Goal: Check status: Verify the current state of an ongoing process or item

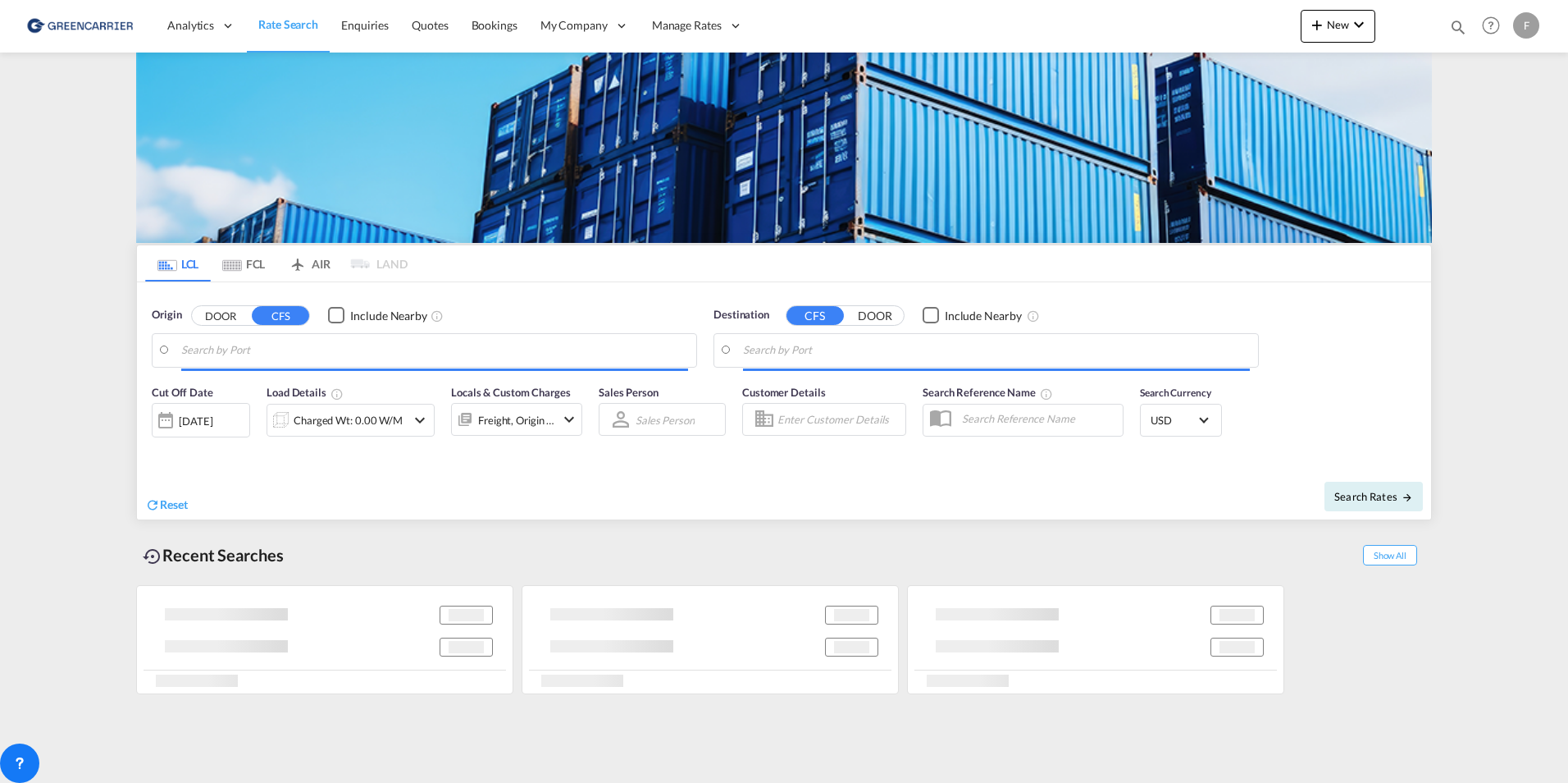
type input "[GEOGRAPHIC_DATA] ([GEOGRAPHIC_DATA]), [GEOGRAPHIC_DATA]"
type input "Busan, KRPUS"
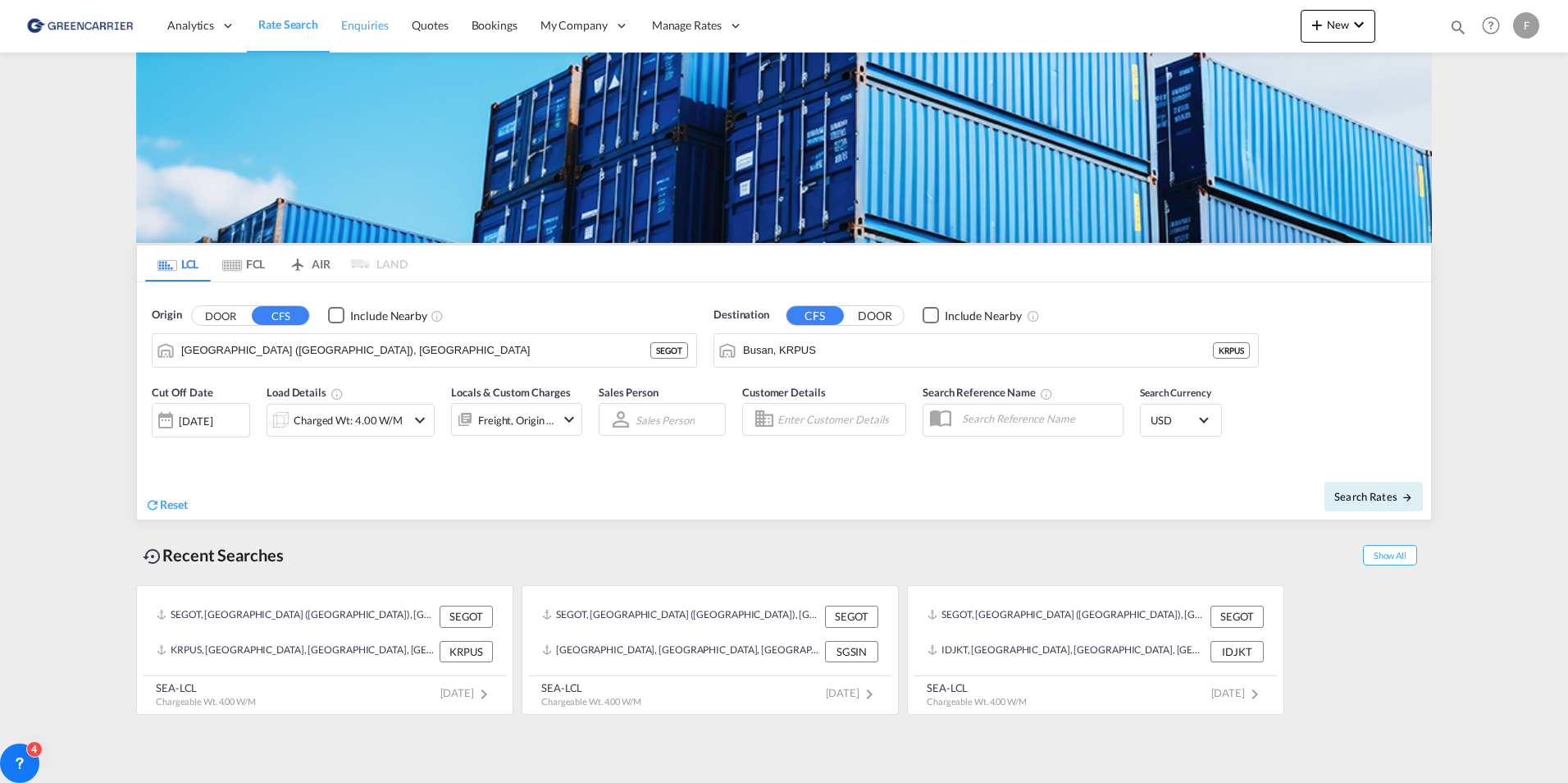
click at [379, 26] on span "Enquiries" at bounding box center [365, 25] width 47 height 14
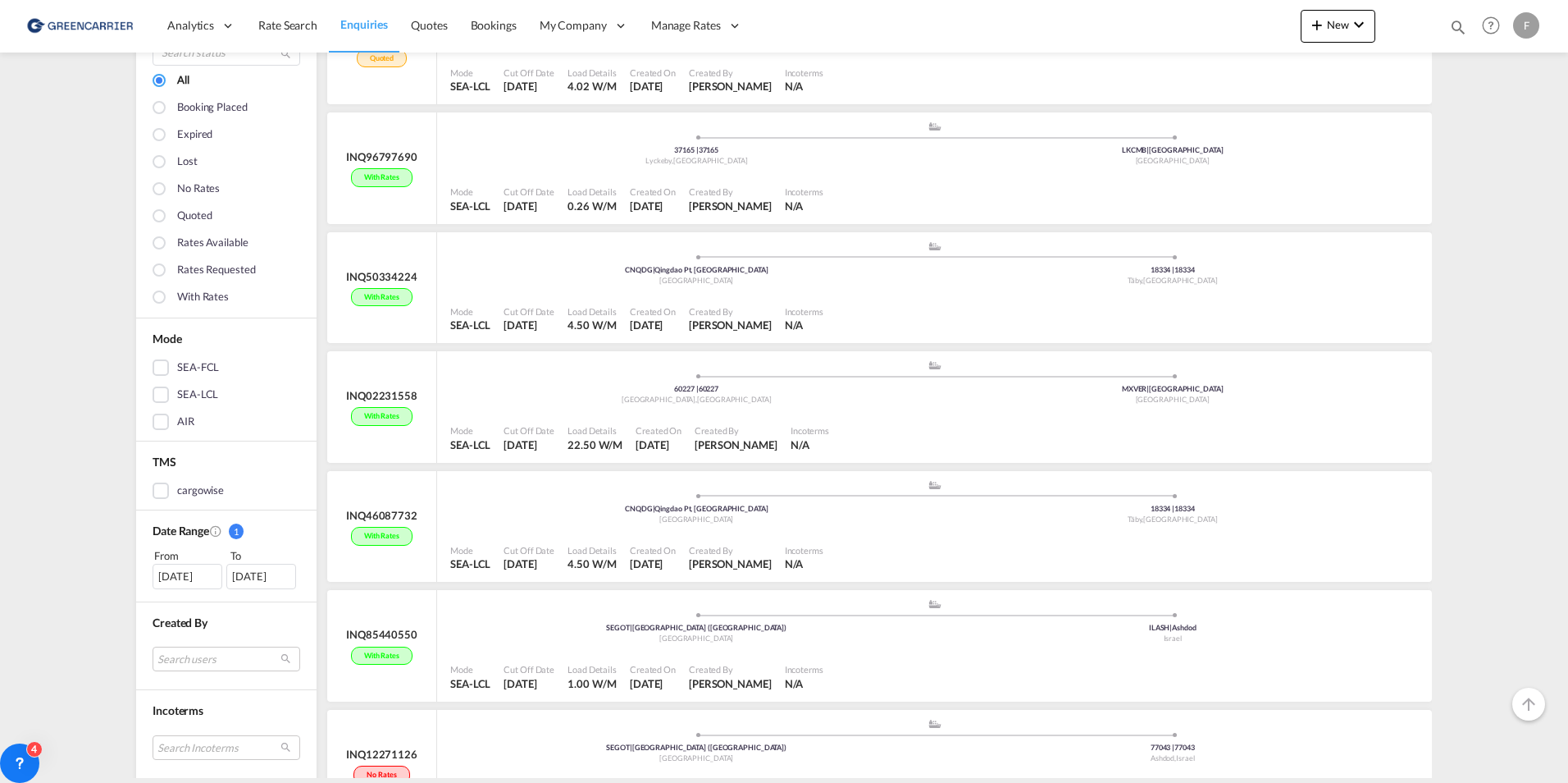
scroll to position [329, 0]
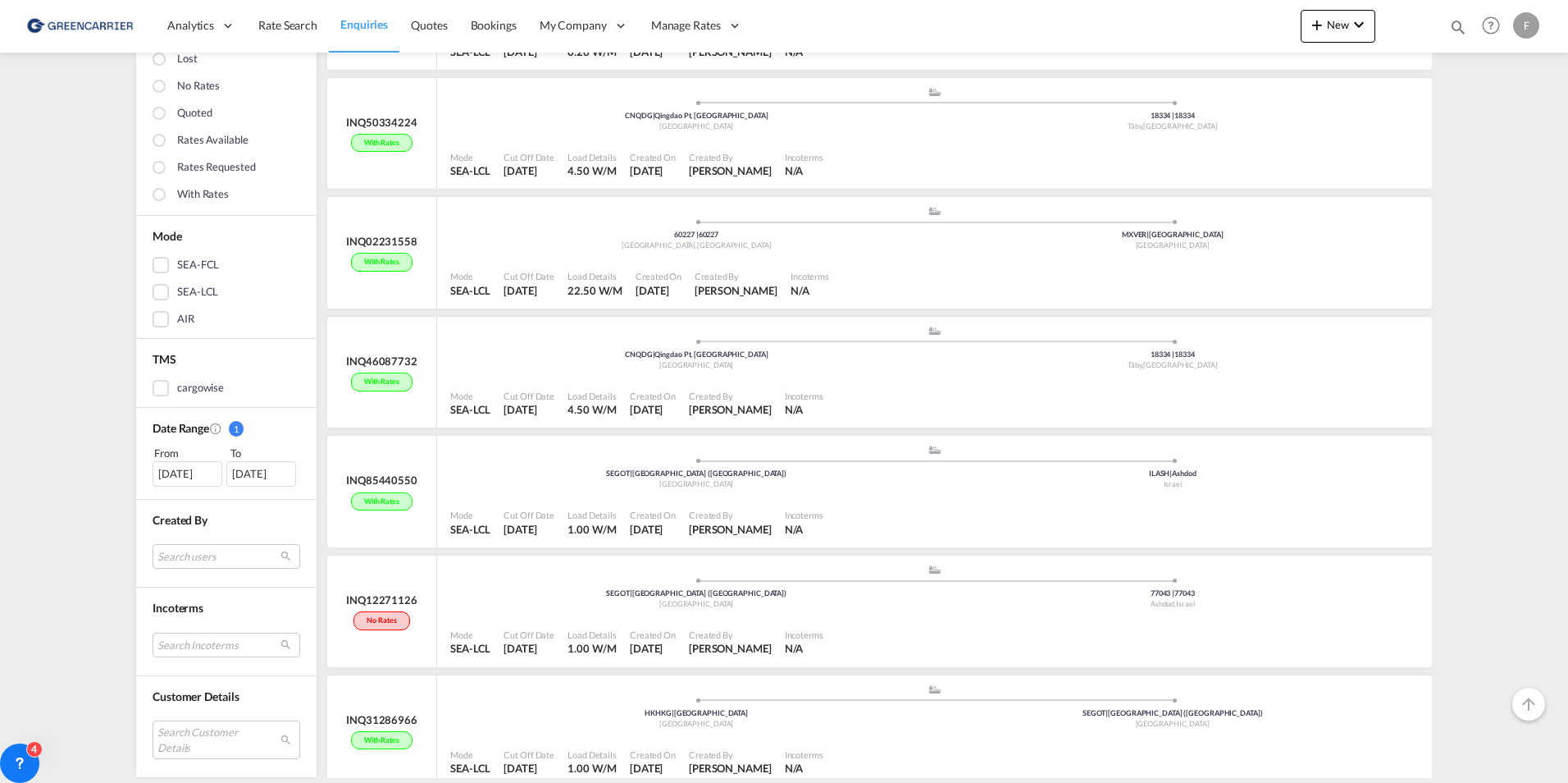
click at [191, 484] on div "[DATE]" at bounding box center [187, 474] width 69 height 25
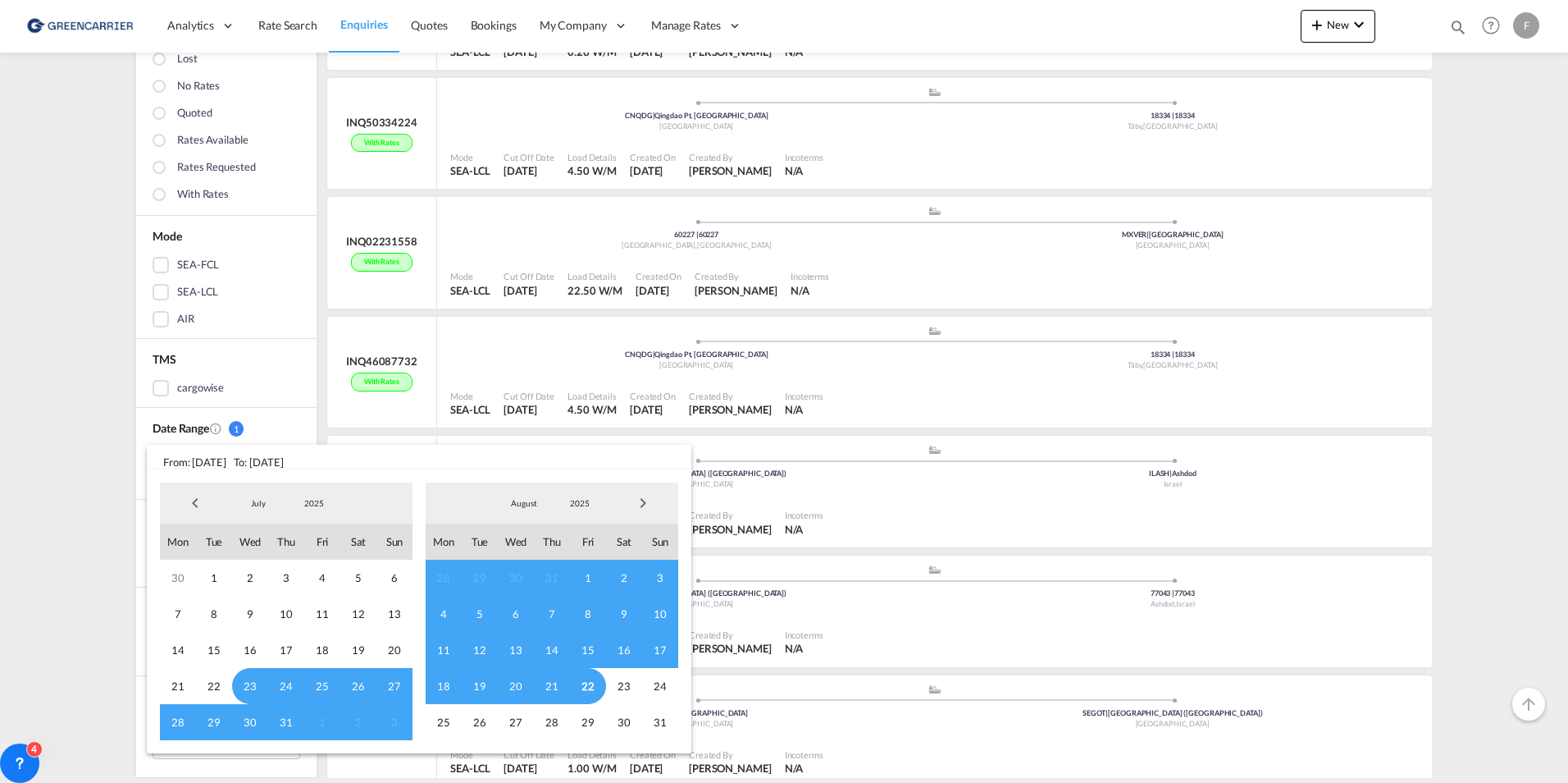
click at [199, 499] on span "Previous Month" at bounding box center [195, 503] width 33 height 33
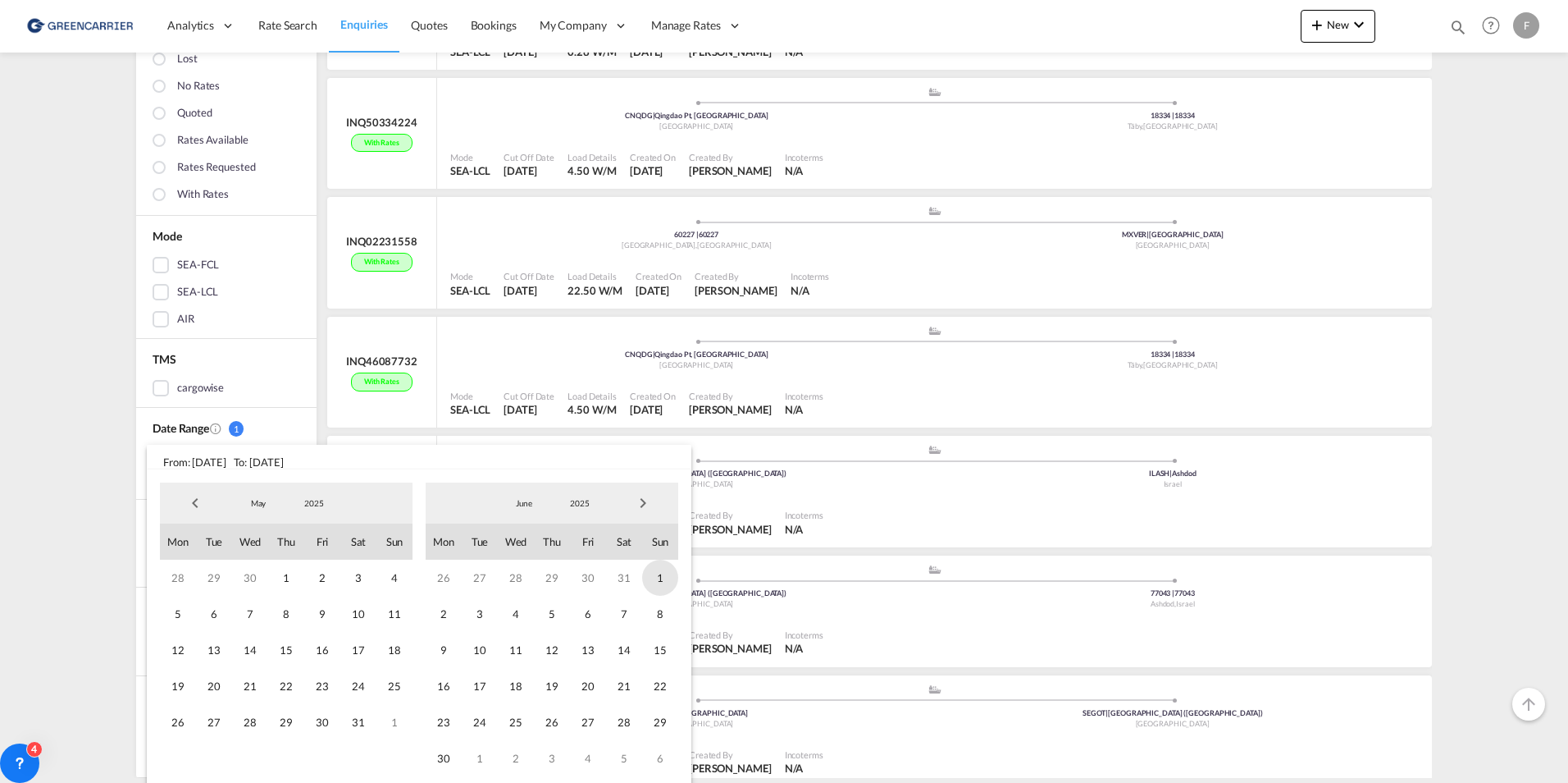
click at [657, 578] on span "1" at bounding box center [660, 578] width 36 height 37
click at [441, 759] on span "30" at bounding box center [444, 758] width 36 height 37
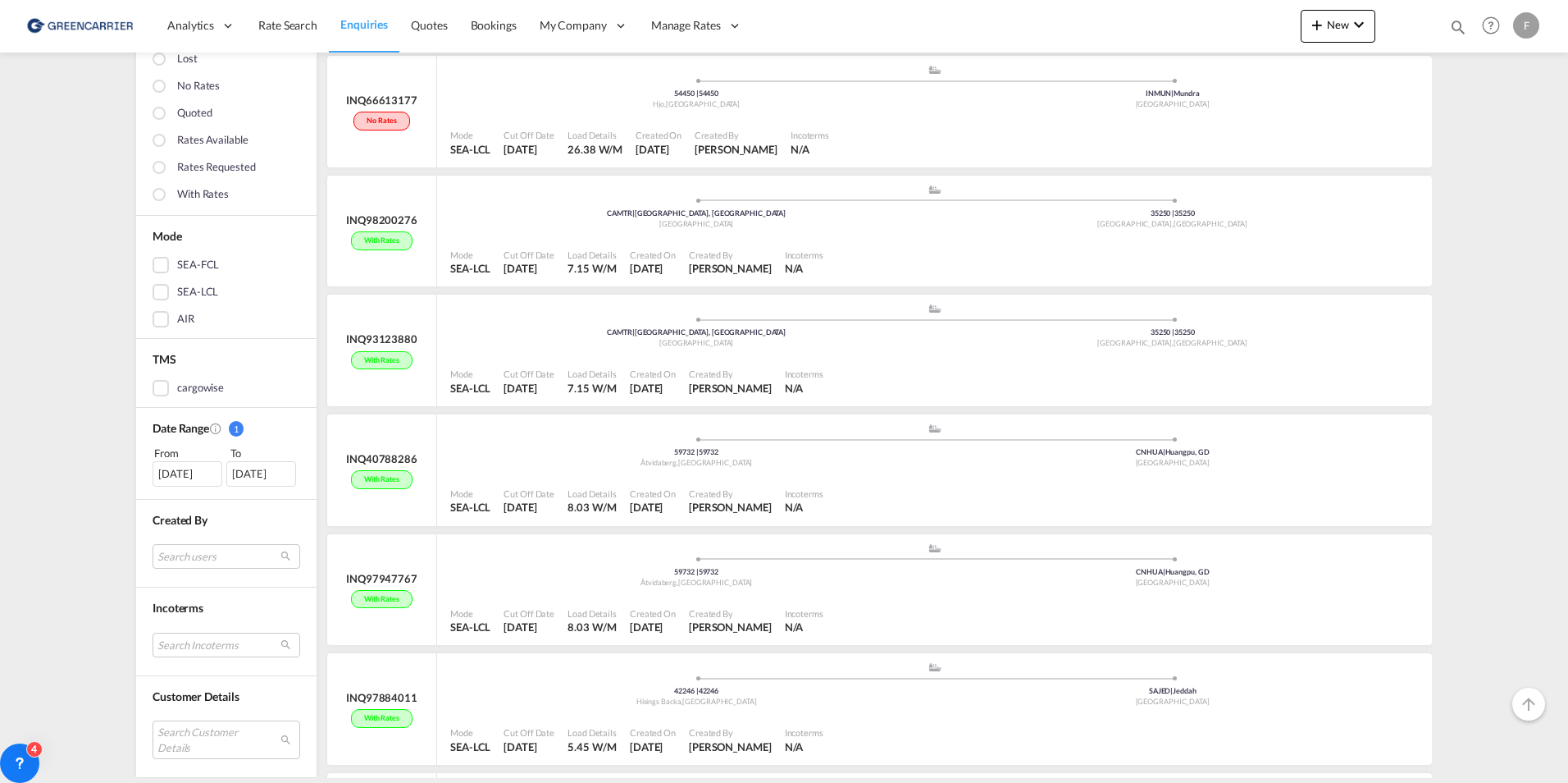
scroll to position [6092, 0]
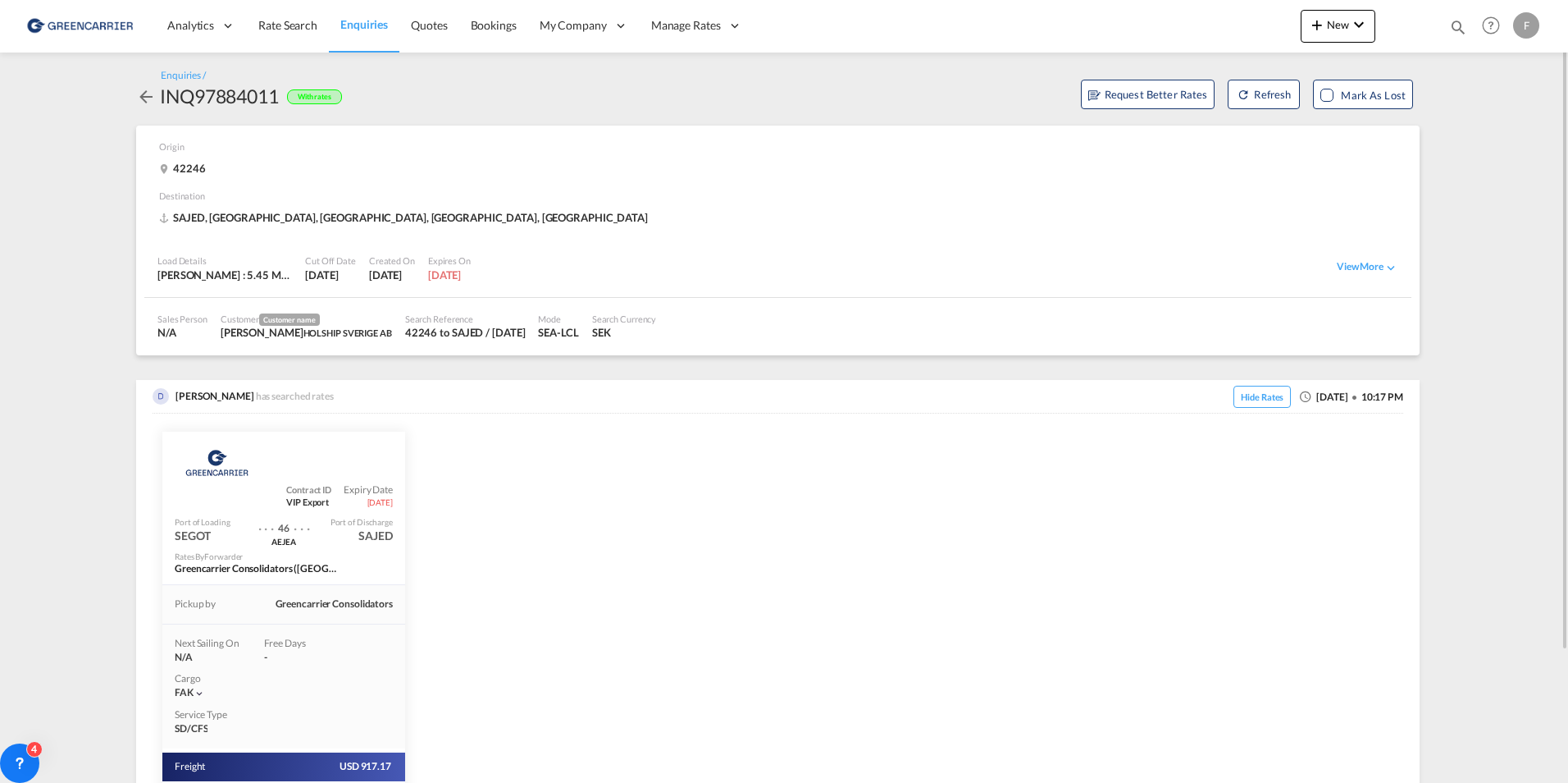
click at [148, 94] on md-icon "icon-arrow-left" at bounding box center [146, 97] width 20 height 20
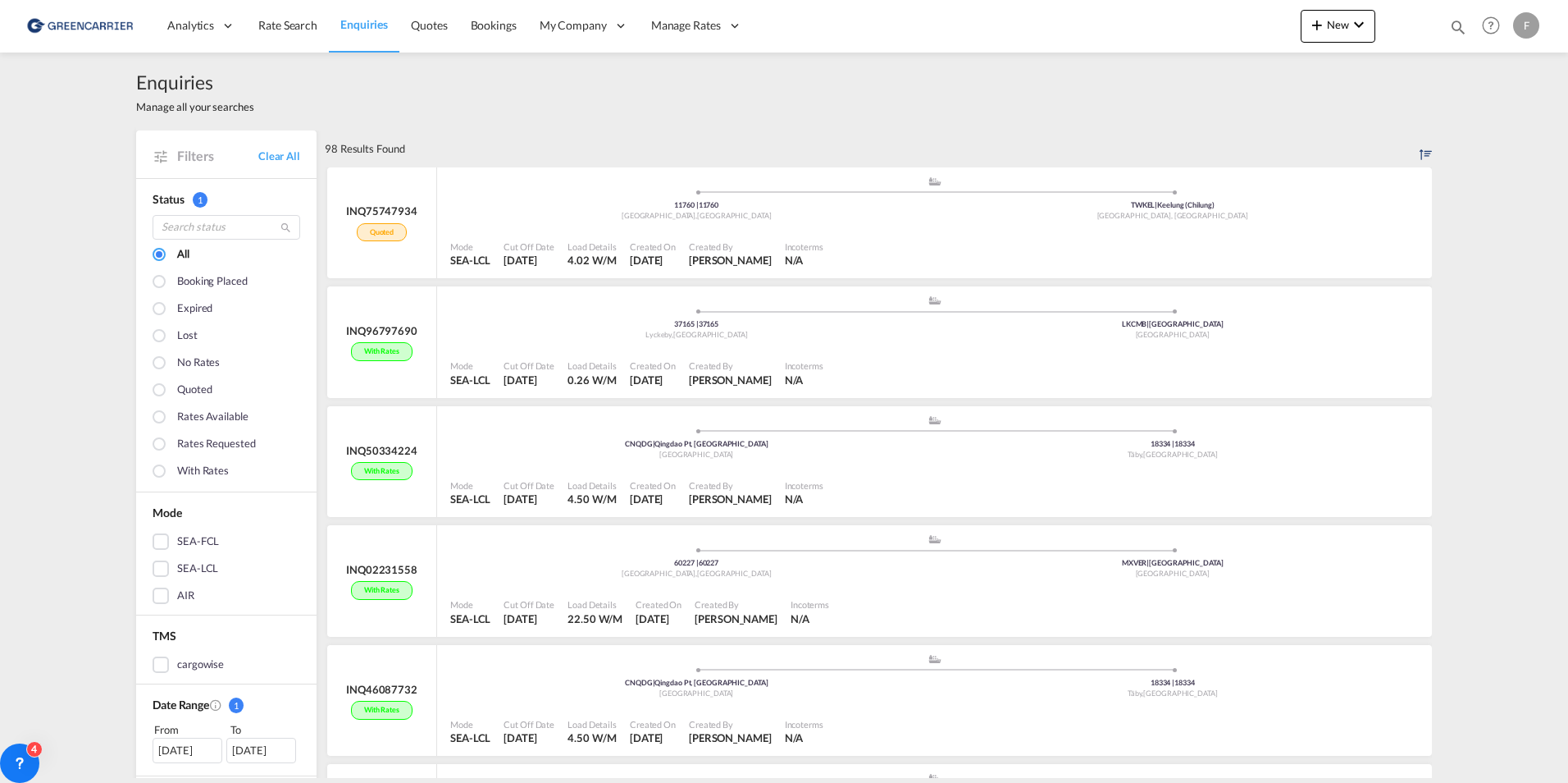
click at [169, 751] on div "[DATE]" at bounding box center [187, 749] width 69 height 25
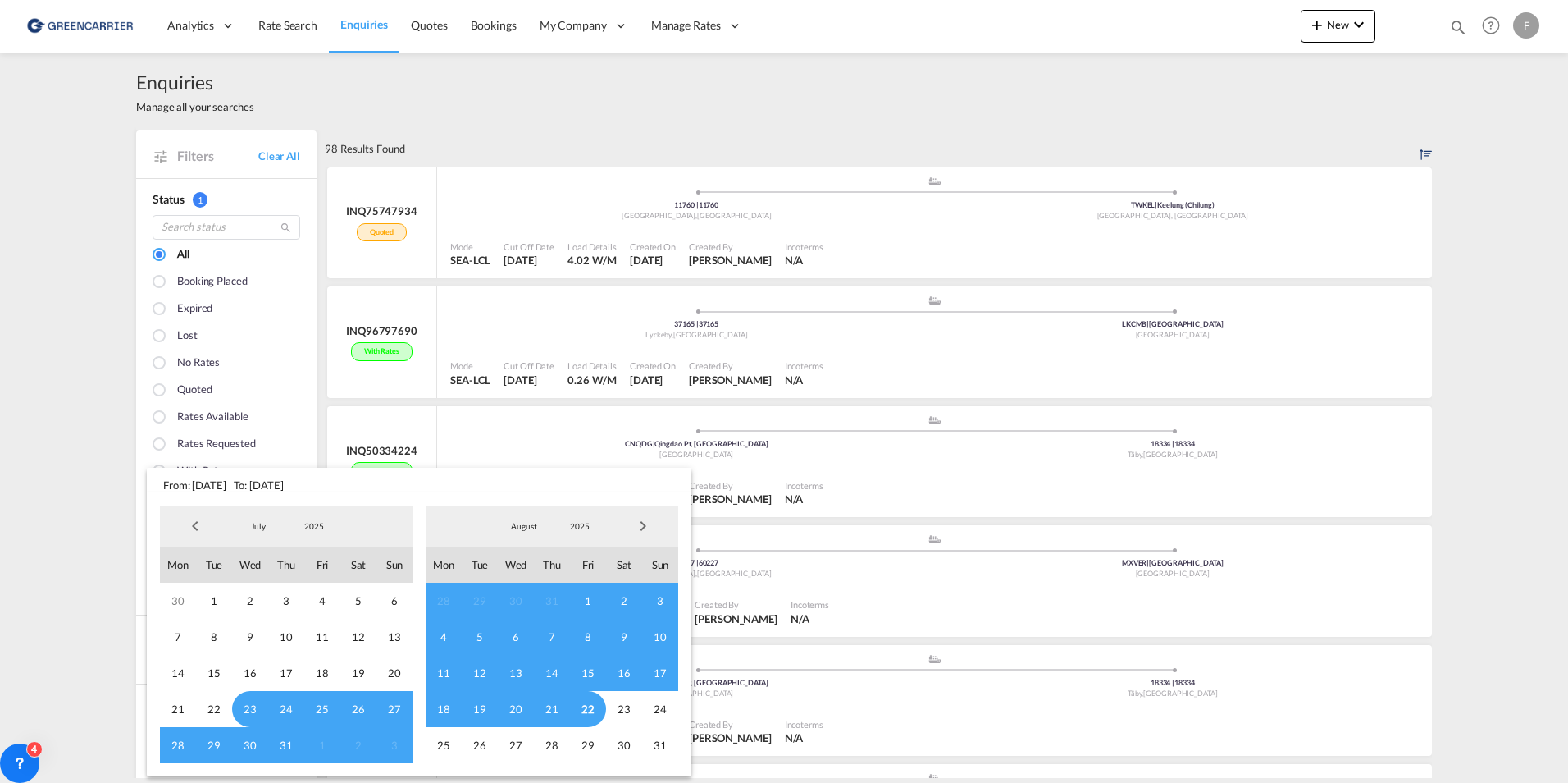
click at [197, 525] on span "Previous Month" at bounding box center [195, 526] width 33 height 33
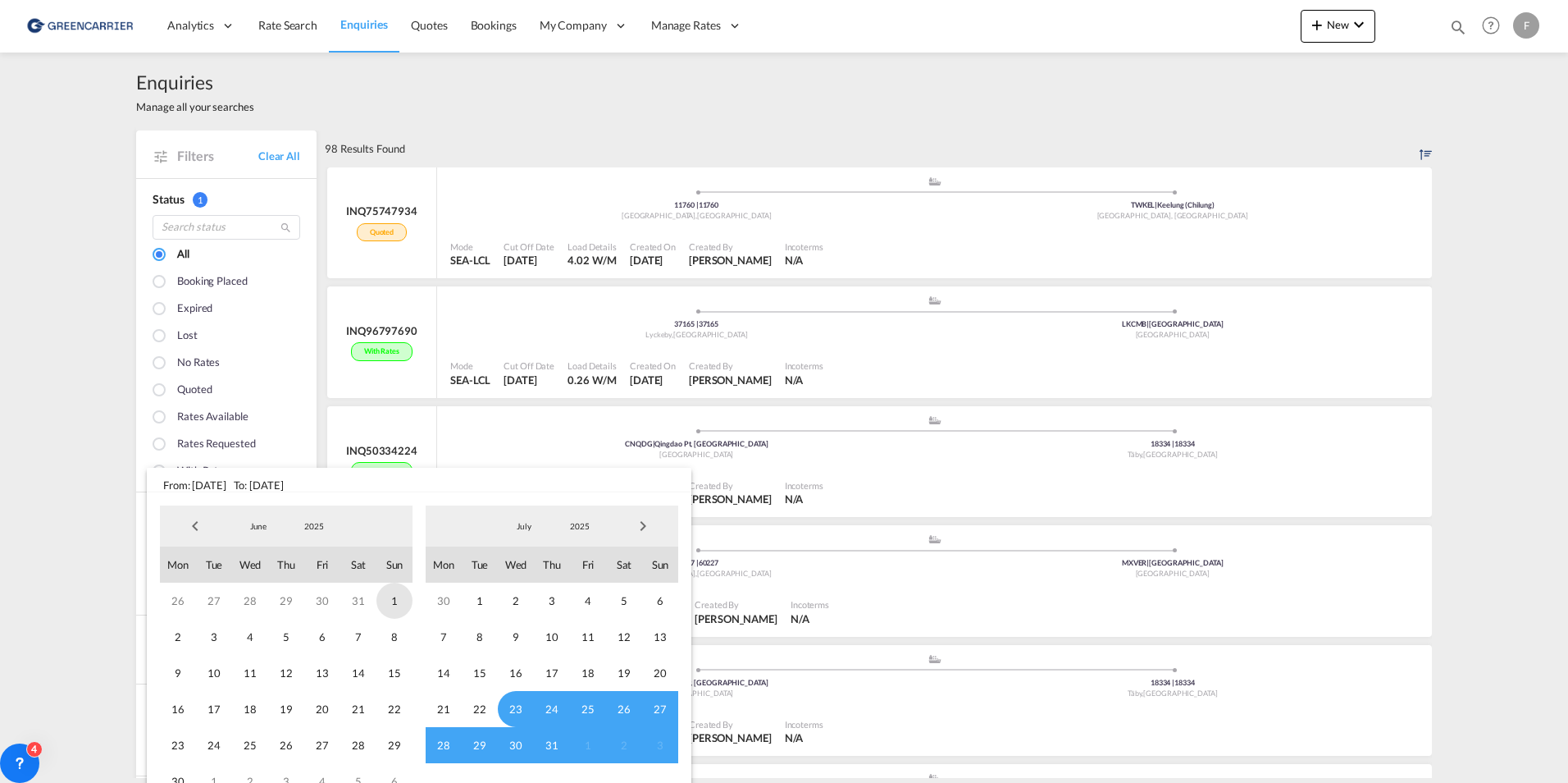
click at [394, 607] on span "1" at bounding box center [395, 601] width 36 height 37
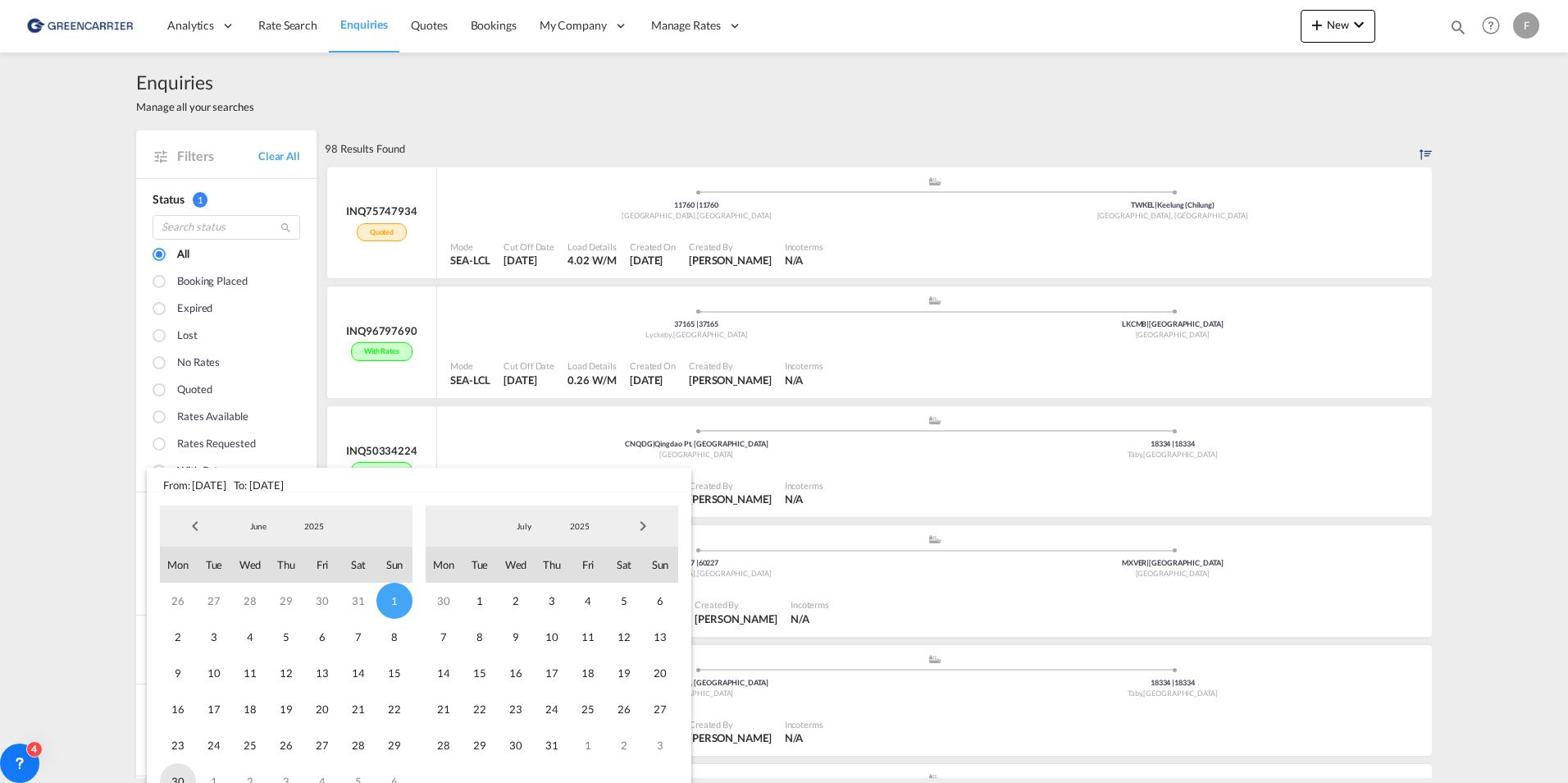
click at [174, 781] on span "30" at bounding box center [178, 781] width 36 height 37
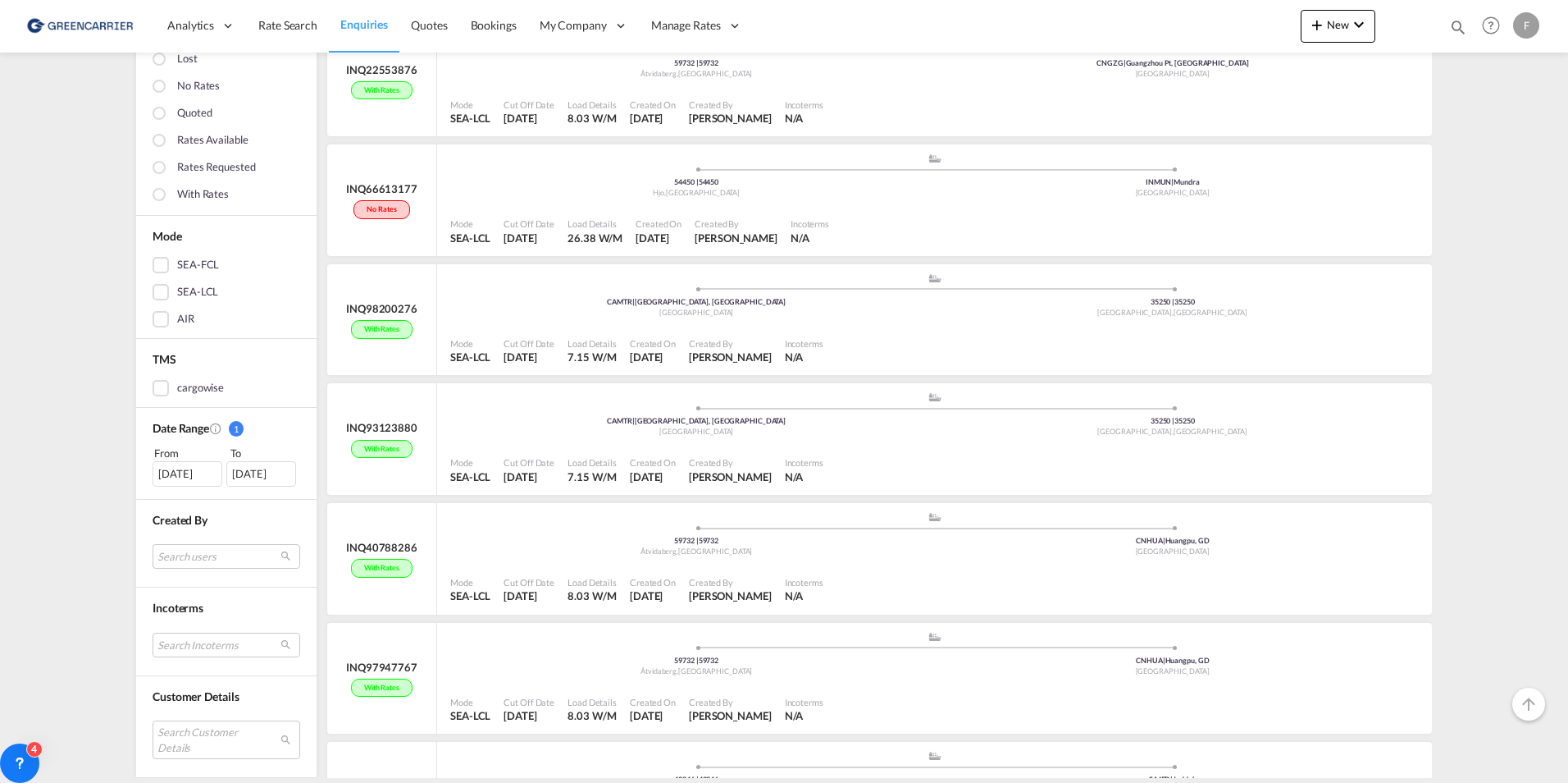
scroll to position [5600, 0]
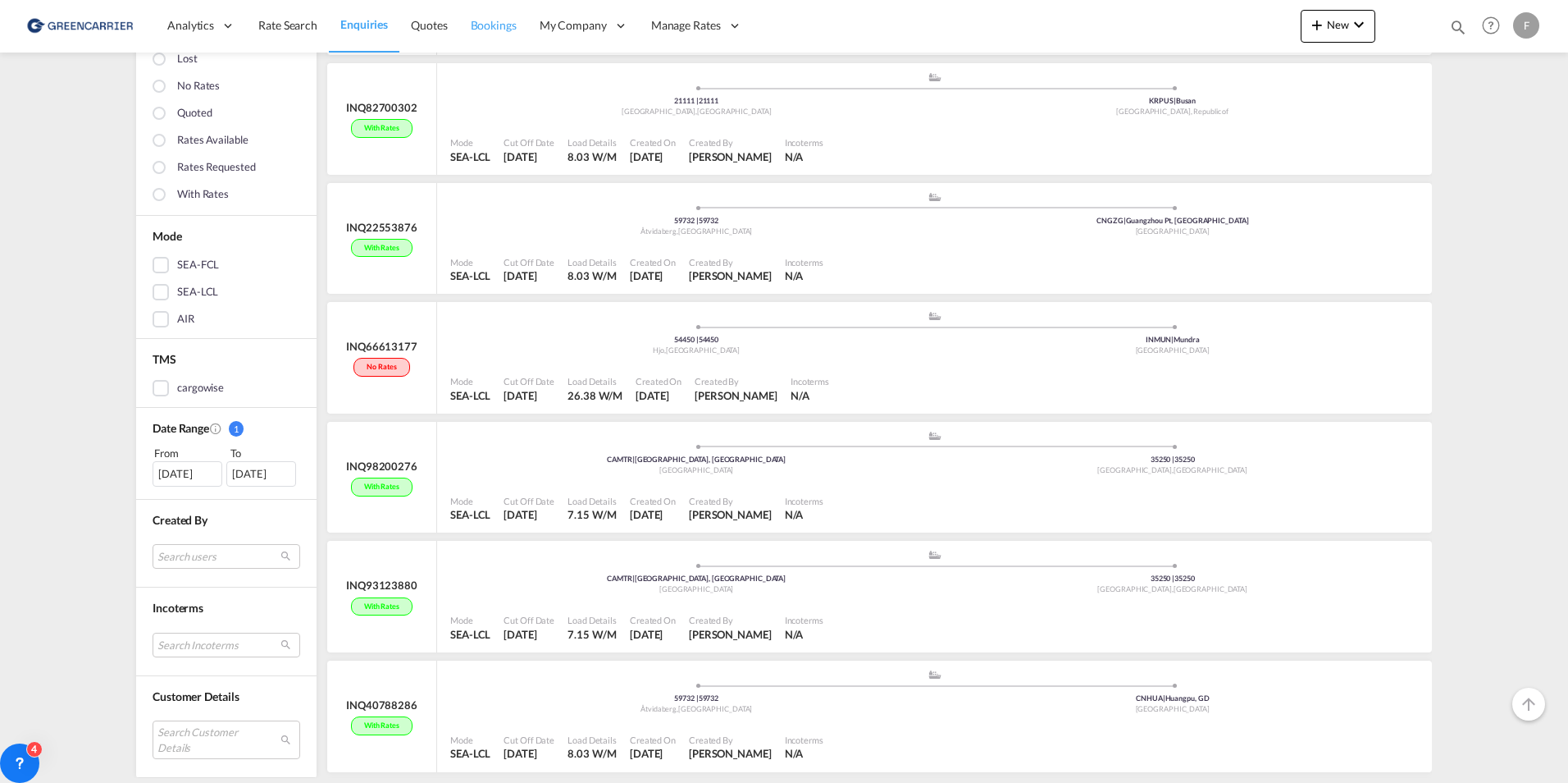
click at [493, 32] on span "Bookings" at bounding box center [493, 25] width 46 height 14
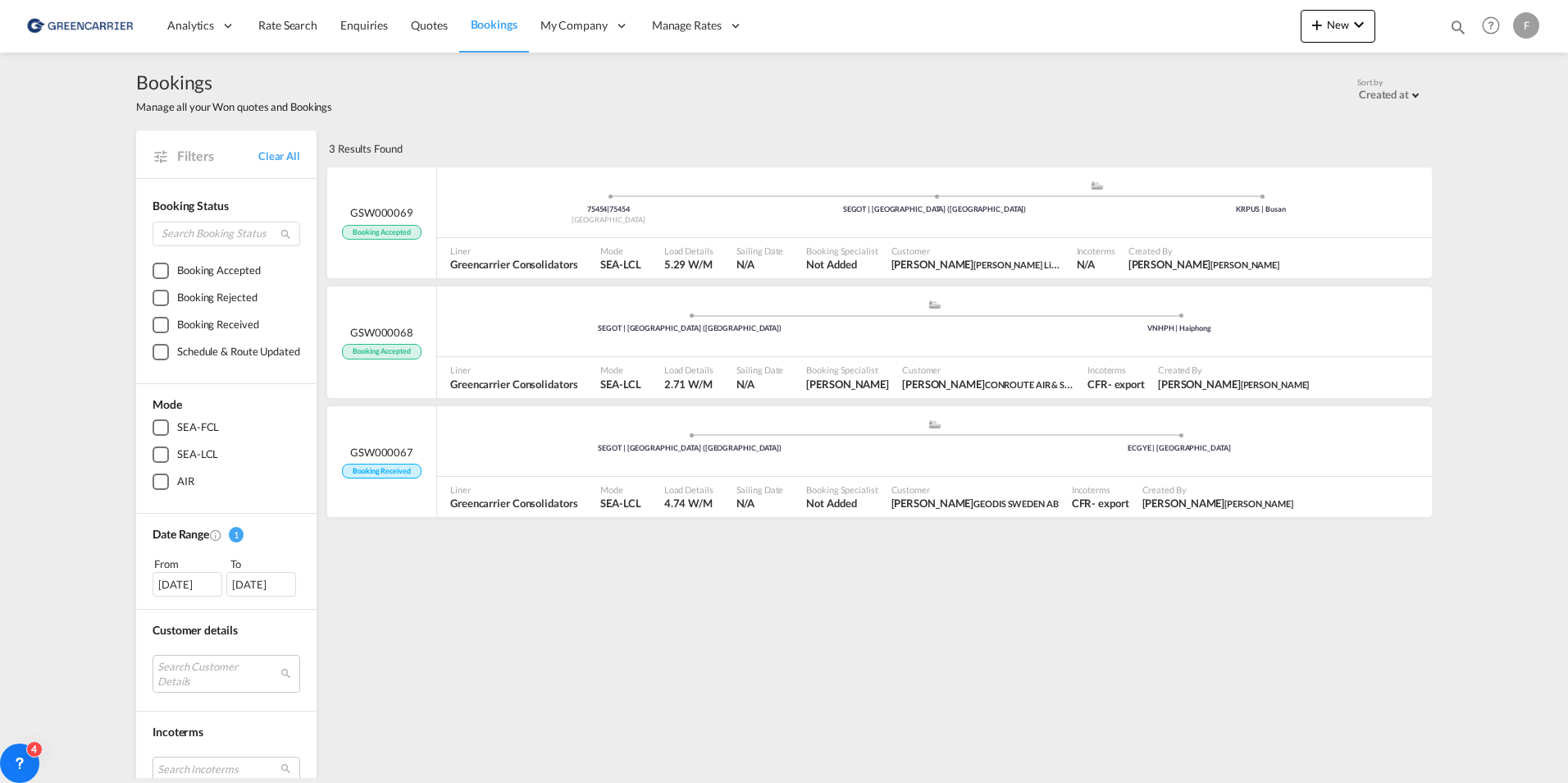
scroll to position [329, 0]
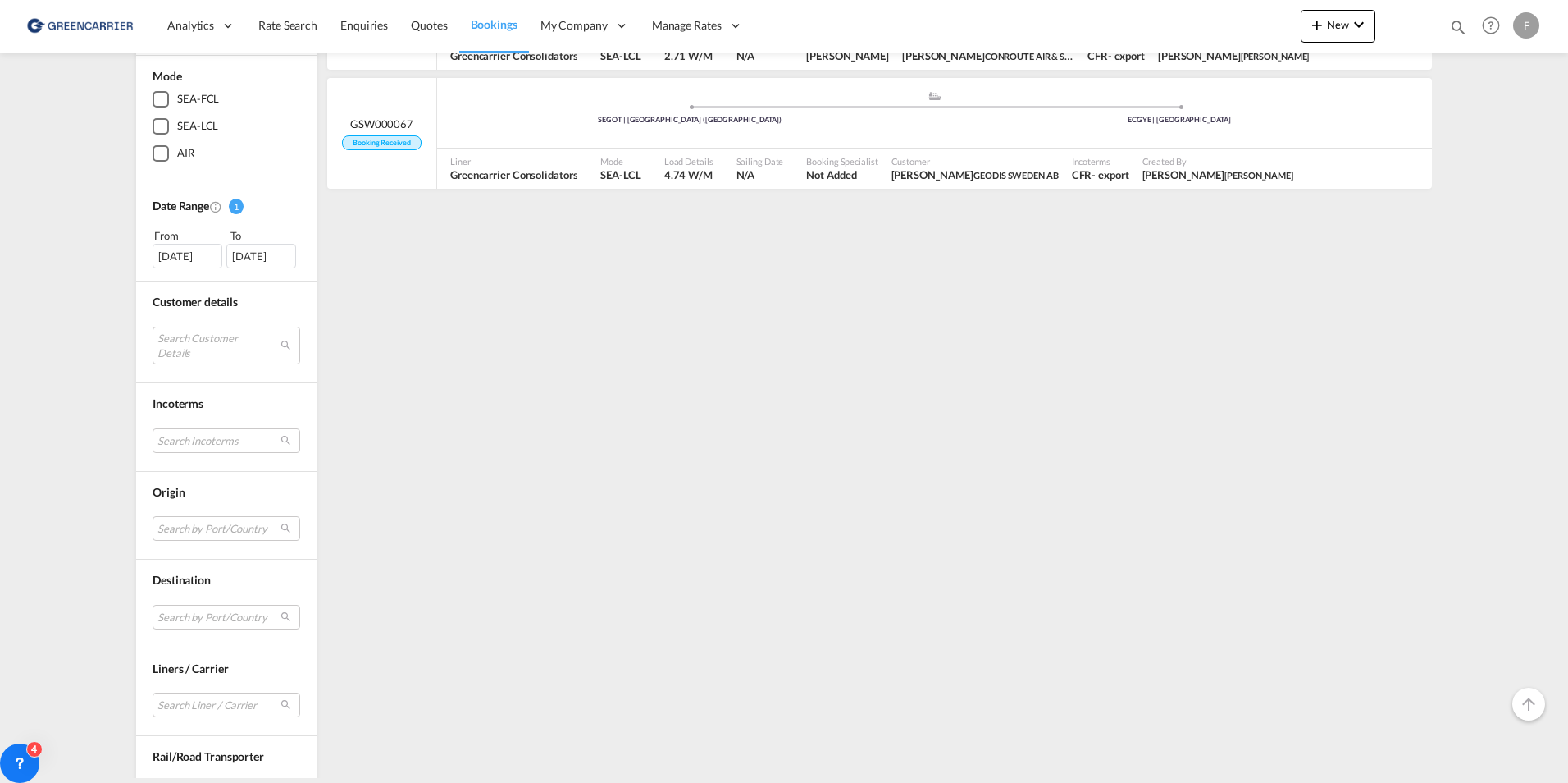
click at [177, 237] on div "From" at bounding box center [188, 235] width 72 height 16
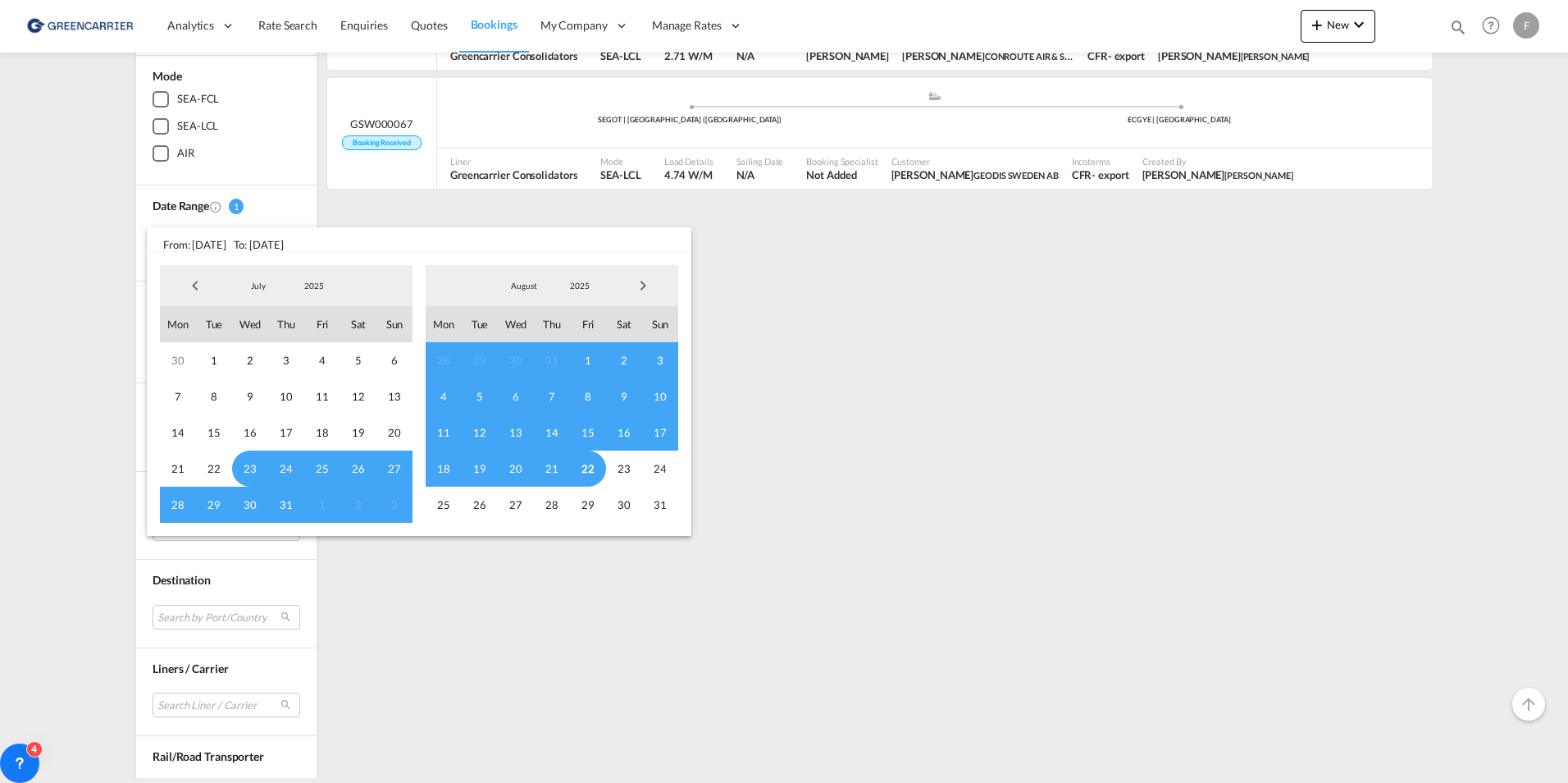
click at [195, 287] on span "Previous Month" at bounding box center [195, 286] width 33 height 33
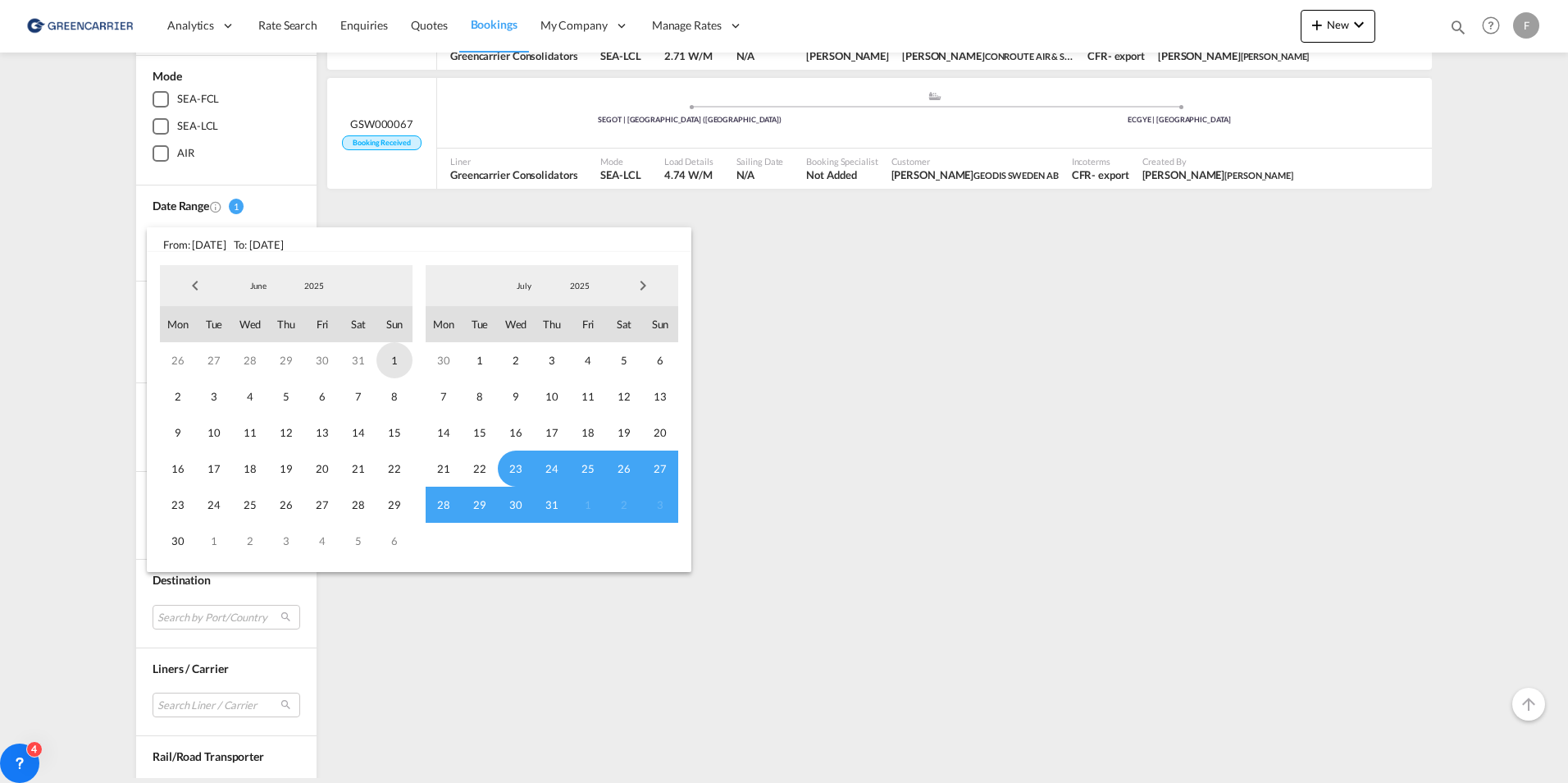
click at [388, 360] on span "1" at bounding box center [395, 360] width 36 height 37
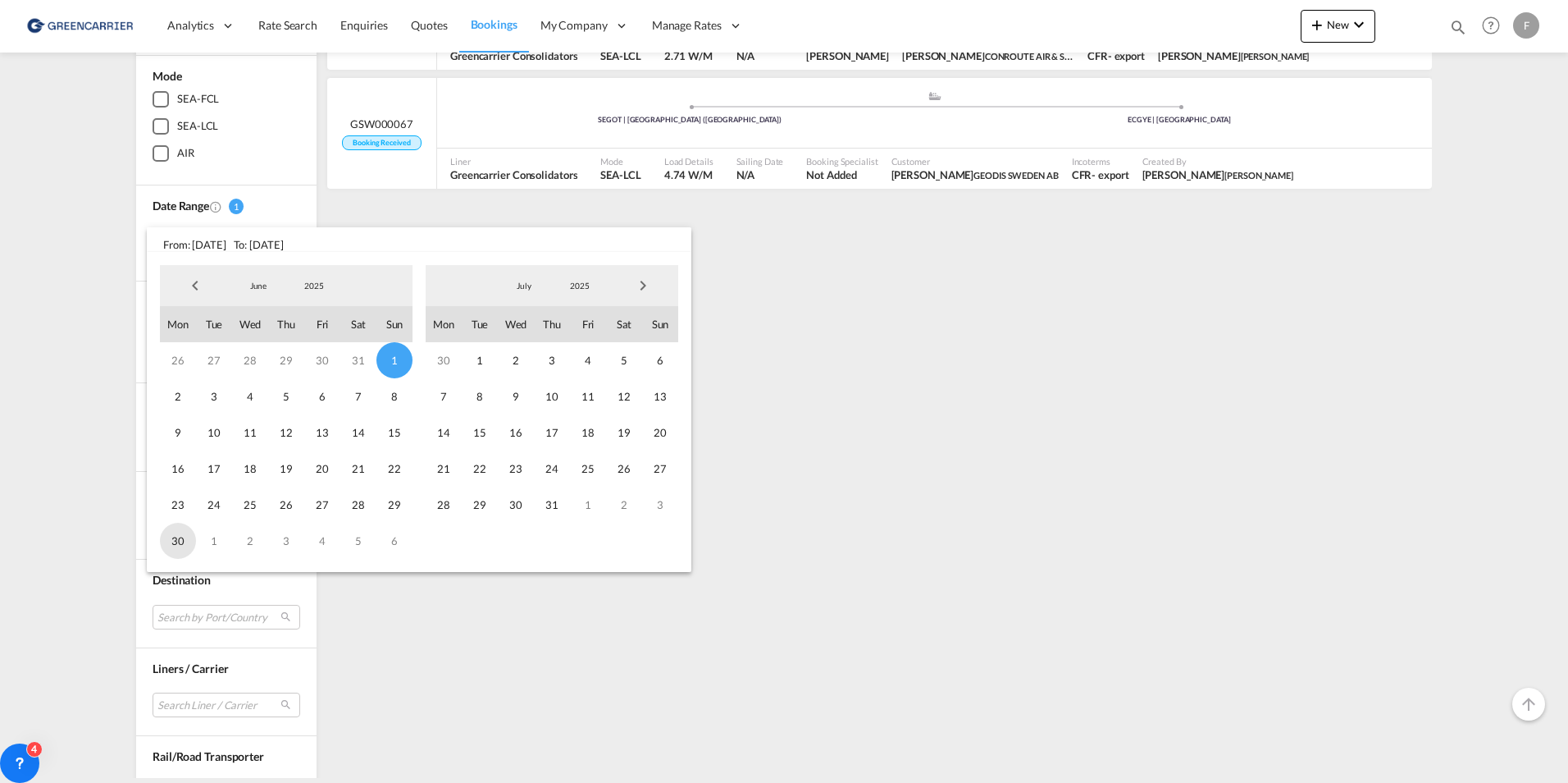
click at [183, 538] on span "30" at bounding box center [178, 541] width 36 height 37
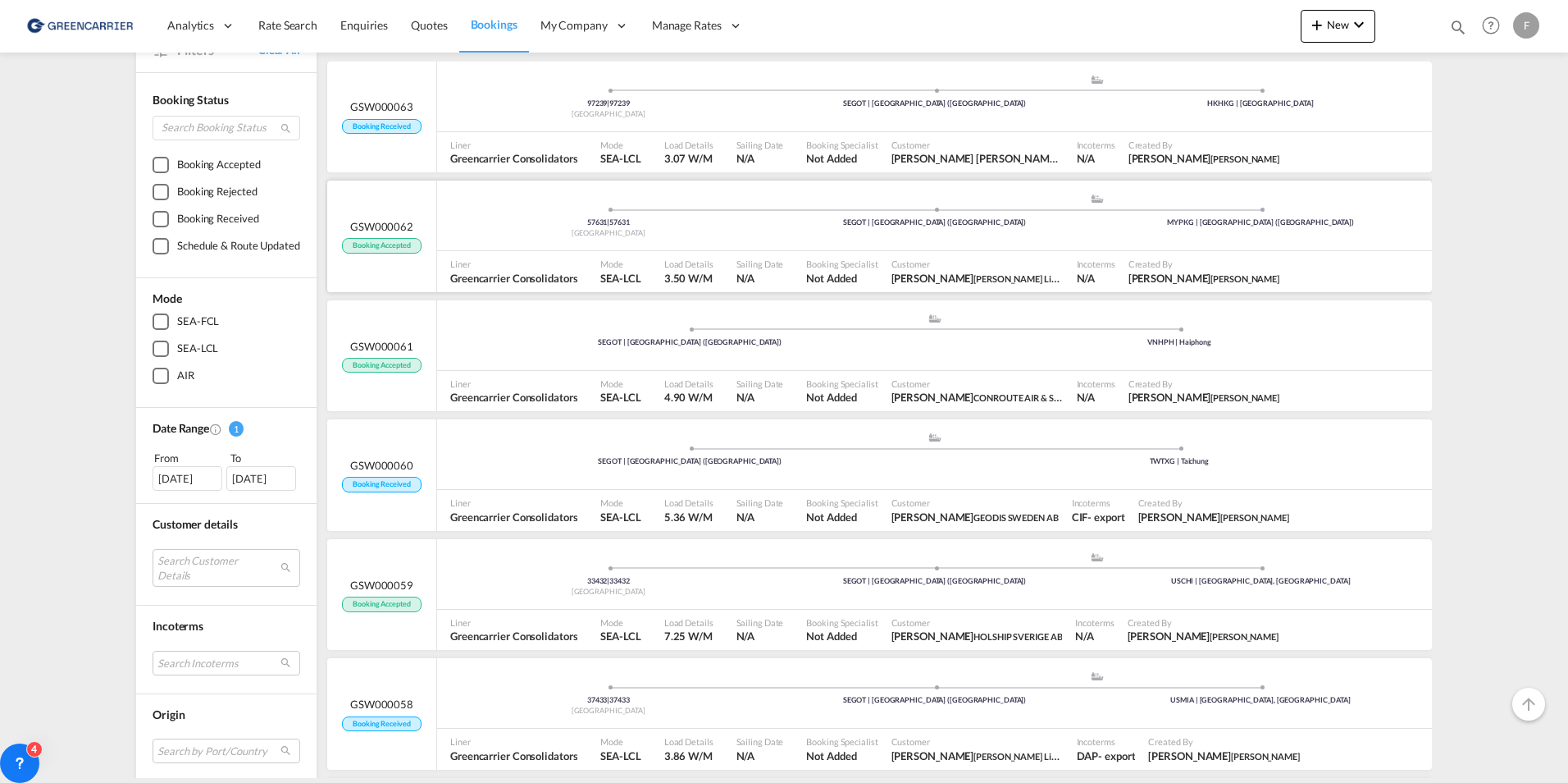
scroll to position [82, 0]
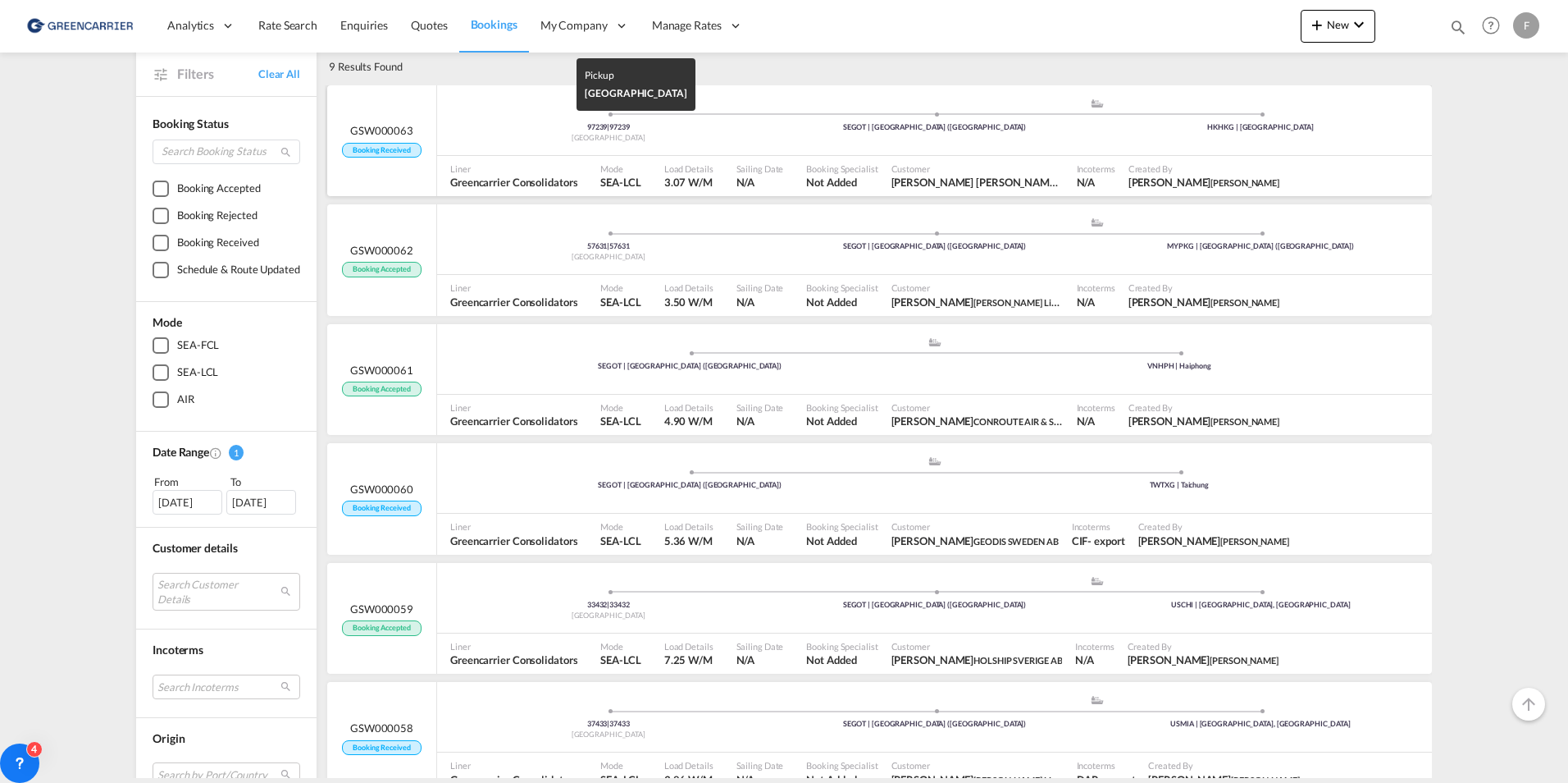
click at [531, 131] on div "97239 | 97239" at bounding box center [608, 128] width 327 height 11
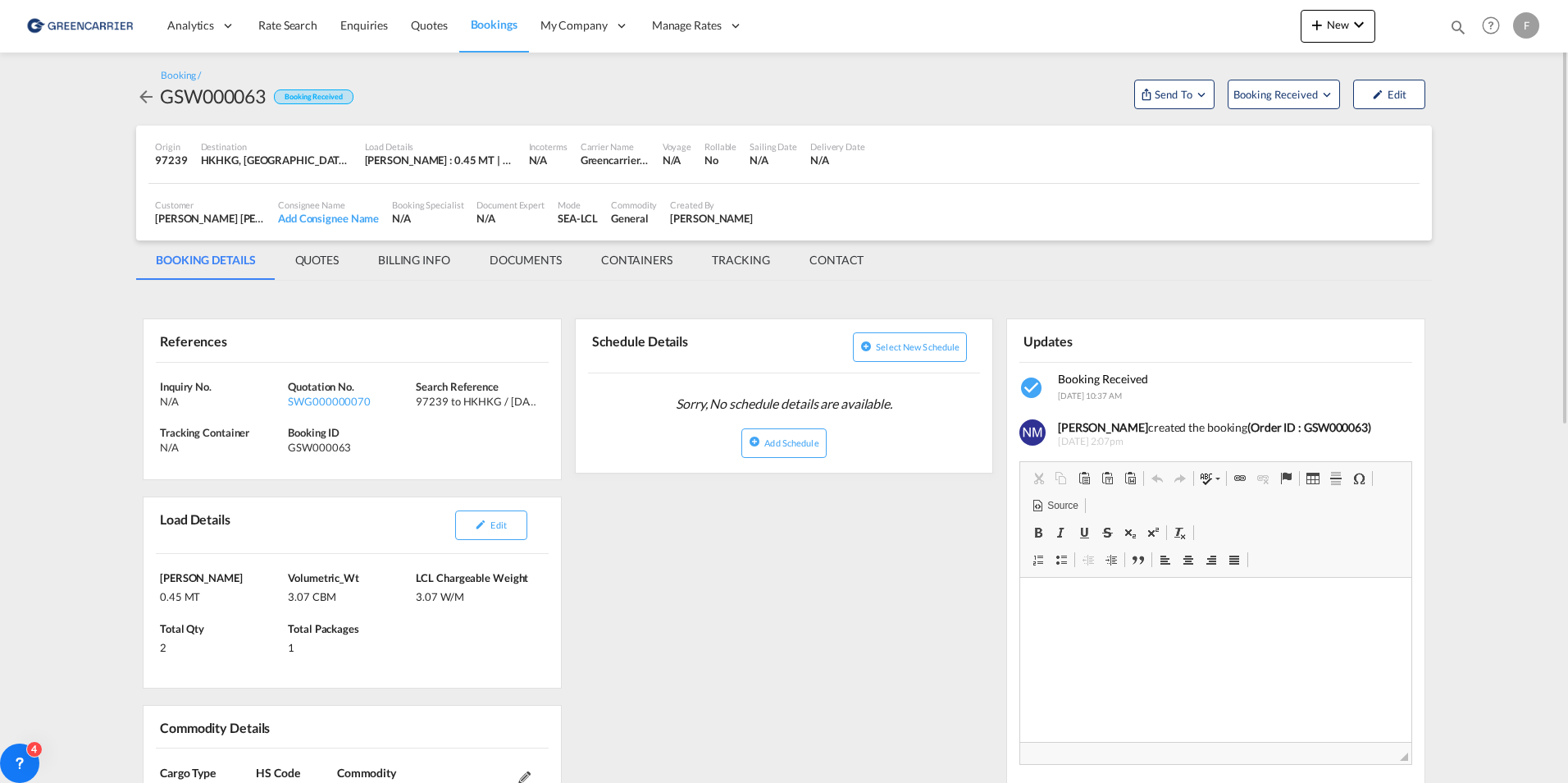
click at [309, 259] on md-tab-item "QUOTES" at bounding box center [317, 259] width 83 height 39
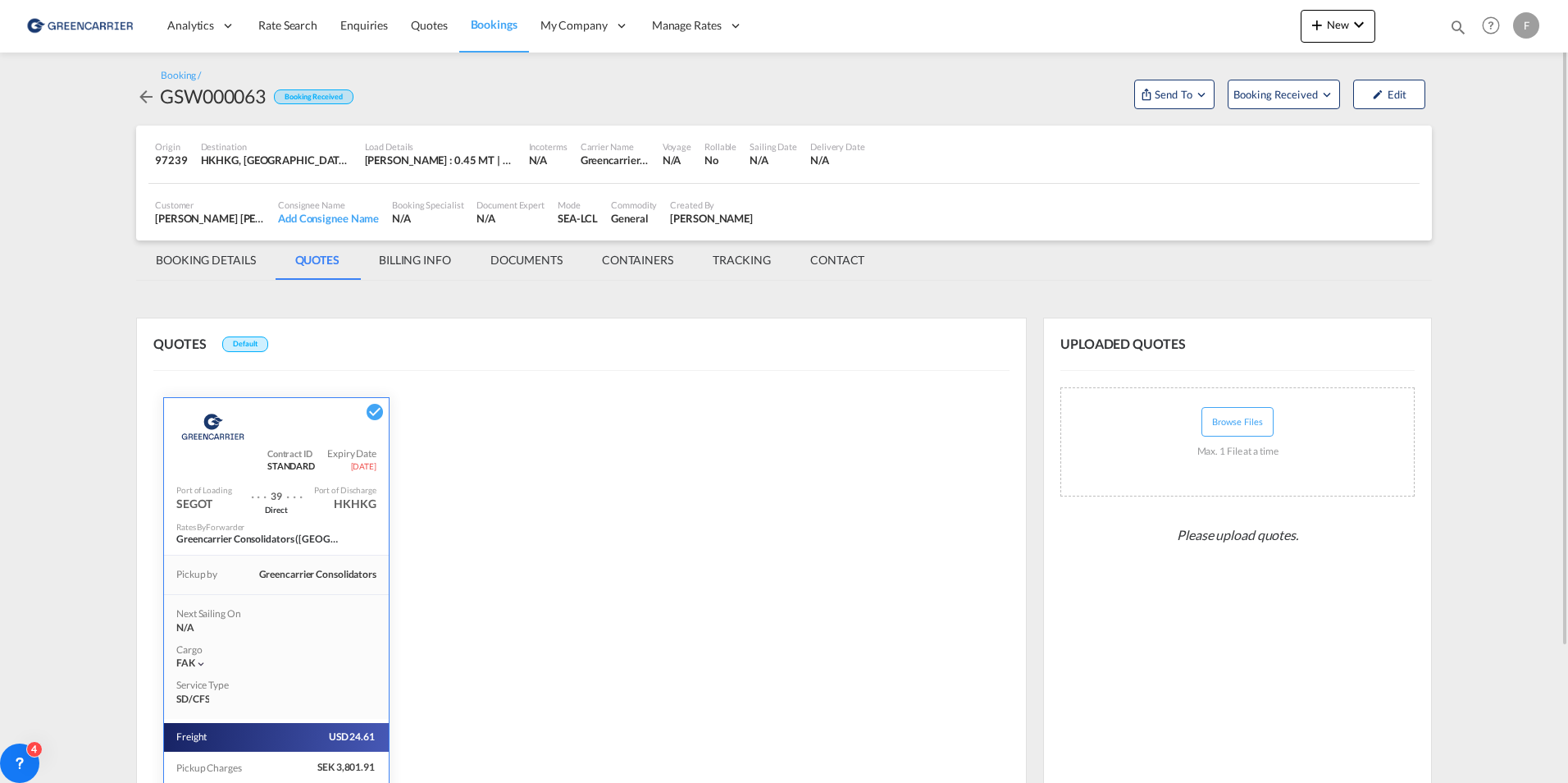
click at [198, 252] on md-tab-item "BOOKING DETAILS" at bounding box center [205, 259] width 140 height 39
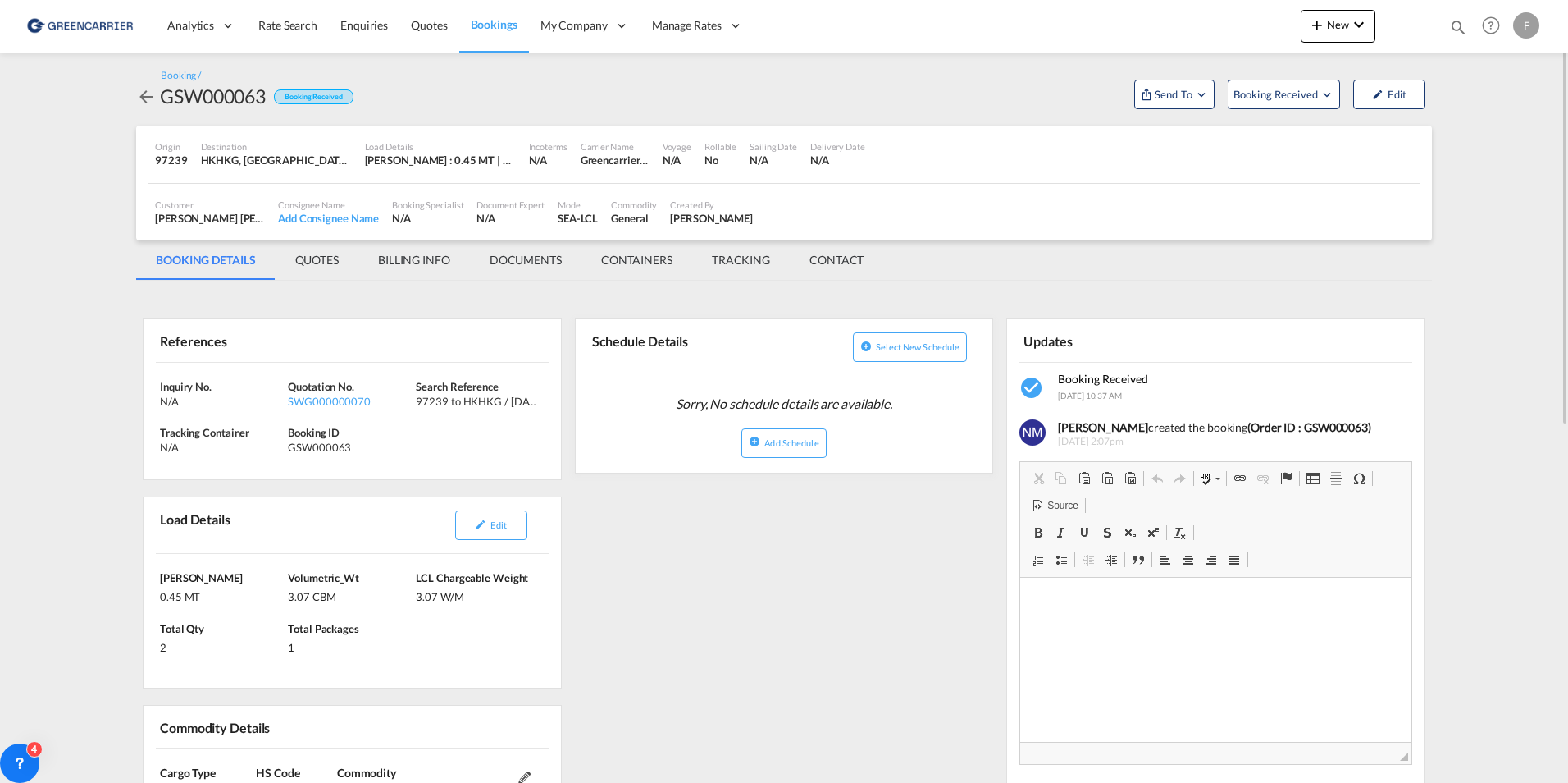
click at [151, 100] on md-icon "icon-arrow-left" at bounding box center [146, 97] width 20 height 20
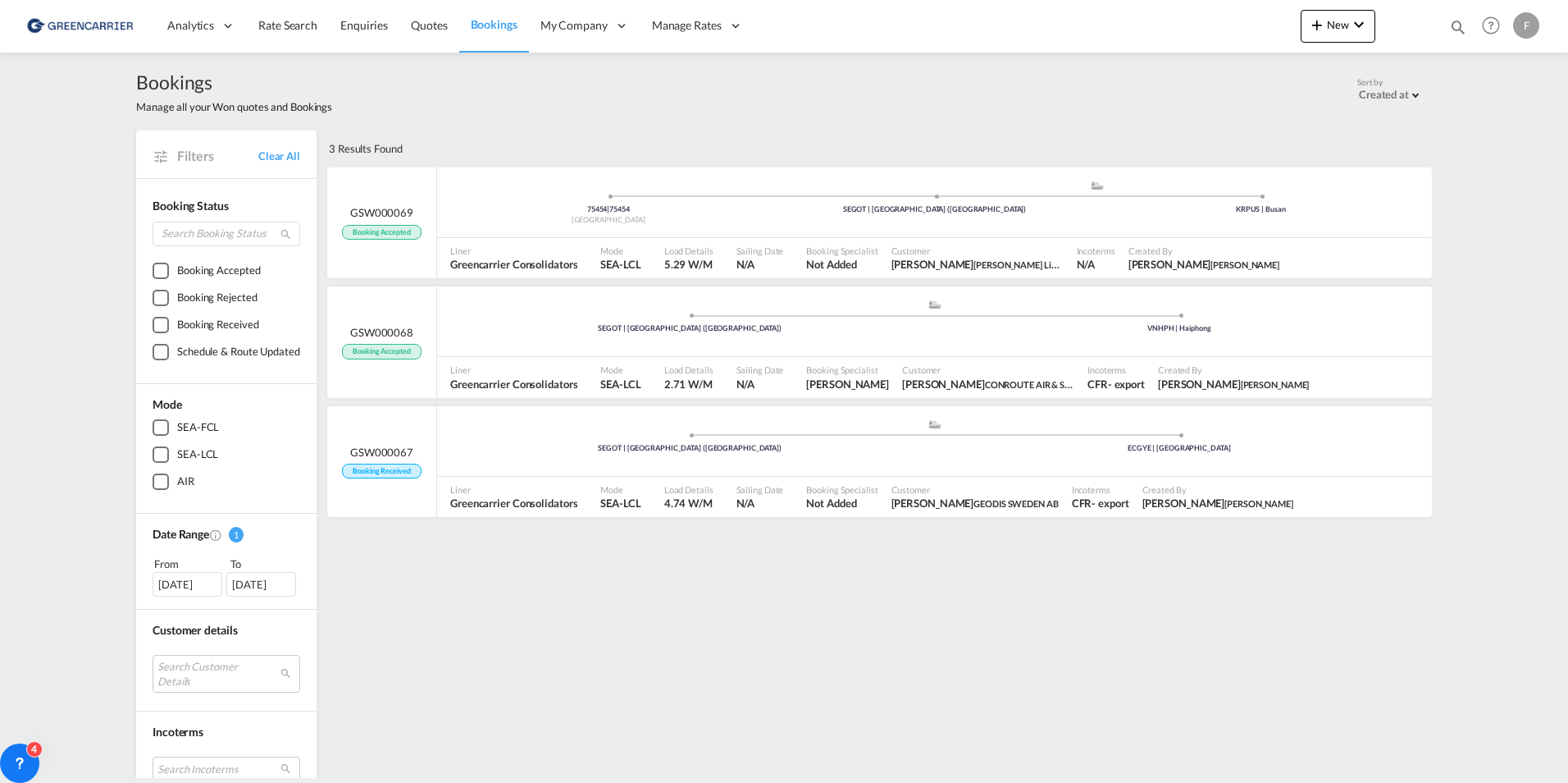
click at [435, 121] on div "Bookings Manage all your Won quotes and Bookings Sort by Created at Created at …" at bounding box center [784, 91] width 1296 height 78
